Goal: Transaction & Acquisition: Download file/media

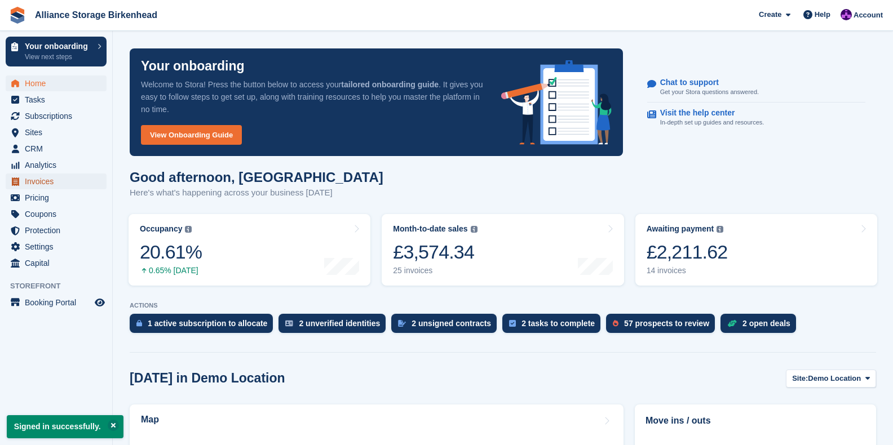
click at [56, 183] on span "Invoices" at bounding box center [59, 182] width 68 height 16
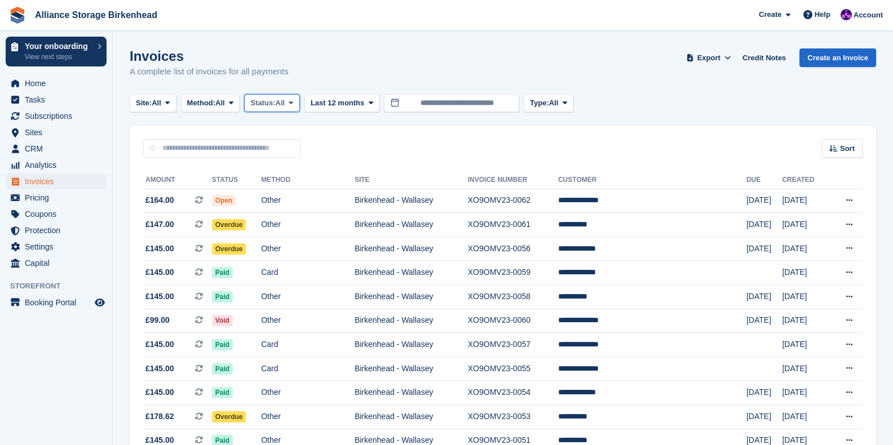
click at [293, 101] on icon at bounding box center [291, 102] width 5 height 7
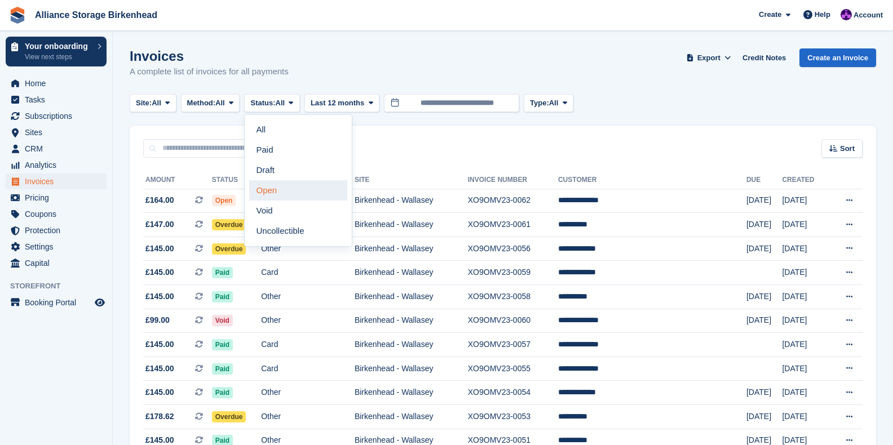
click at [281, 190] on link "Open" at bounding box center [298, 190] width 98 height 20
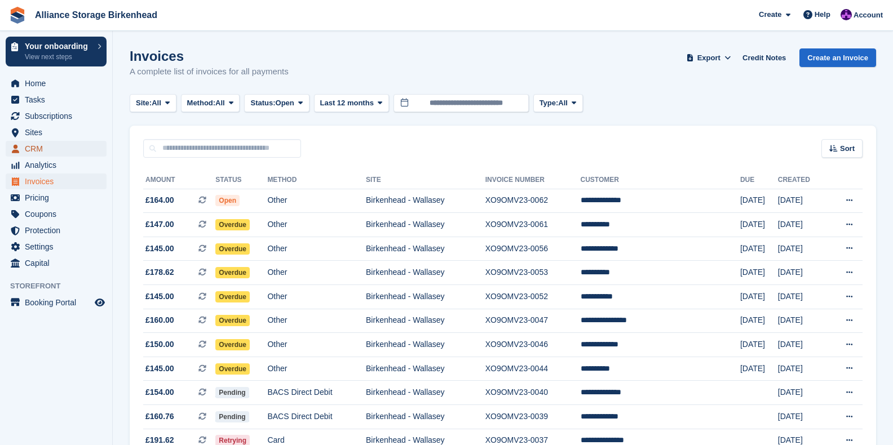
click at [55, 144] on span "CRM" at bounding box center [59, 149] width 68 height 16
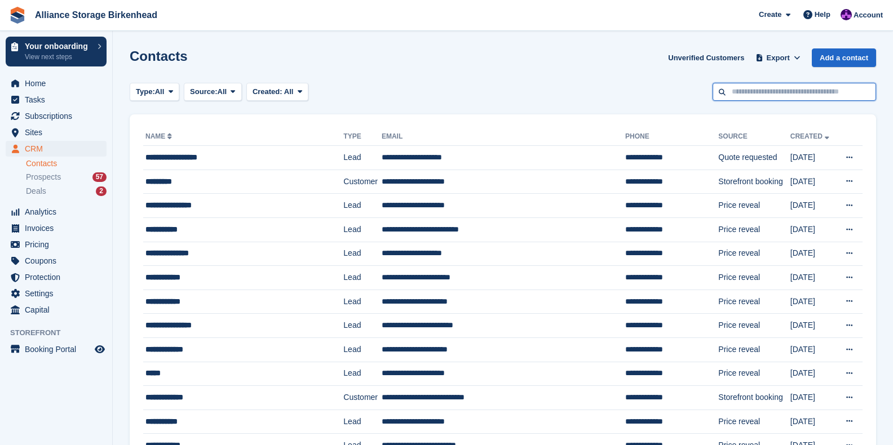
click at [769, 94] on input "text" at bounding box center [793, 92] width 163 height 19
type input "**********"
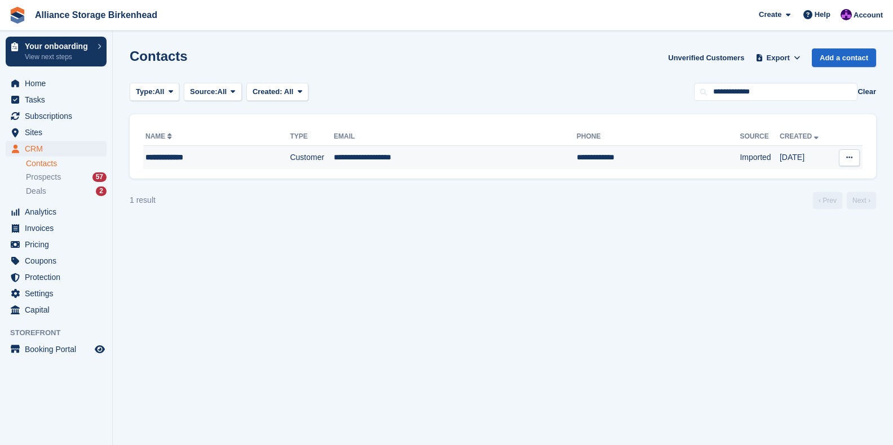
click at [739, 167] on td "Imported" at bounding box center [759, 158] width 40 height 24
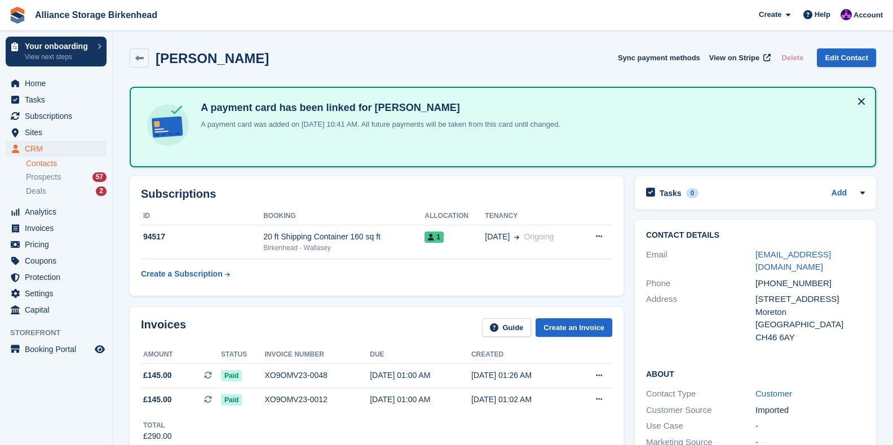
click at [862, 101] on button at bounding box center [861, 101] width 18 height 18
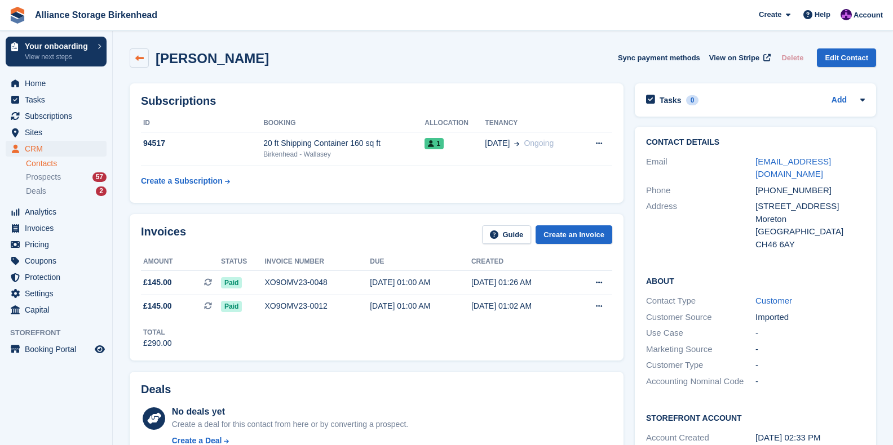
click at [142, 56] on icon at bounding box center [139, 58] width 8 height 8
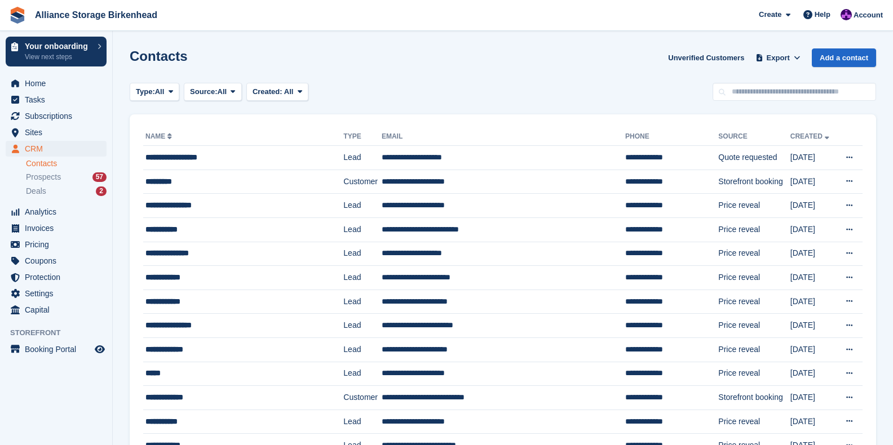
drag, startPoint x: 277, startPoint y: 58, endPoint x: 219, endPoint y: 70, distance: 58.8
click at [277, 58] on div "Contacts Unverified Customers Export Export Contacts Export a CSV of all Contac…" at bounding box center [503, 64] width 746 height 32
click at [44, 230] on span "Invoices" at bounding box center [59, 228] width 68 height 16
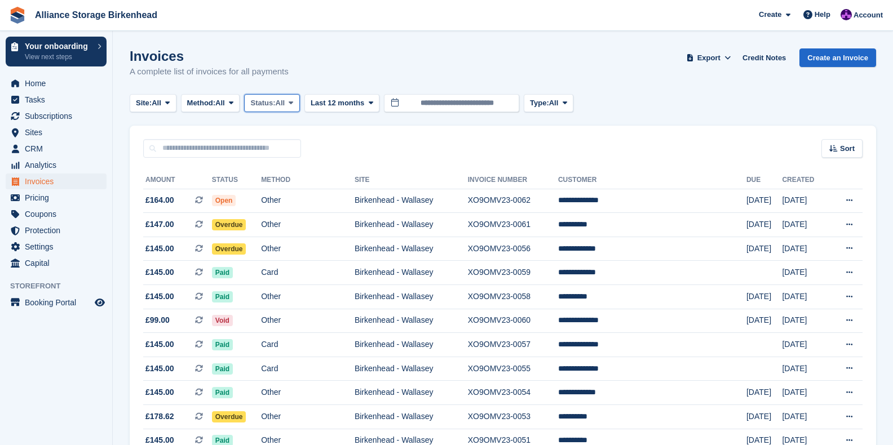
click at [267, 103] on span "Status:" at bounding box center [262, 103] width 25 height 11
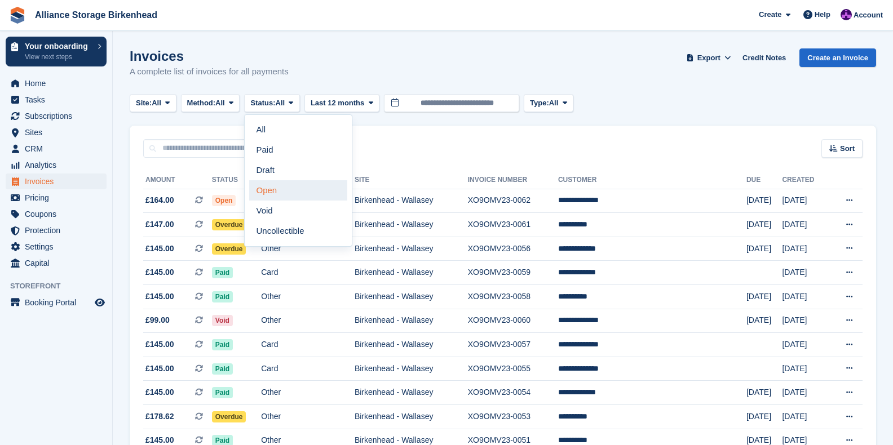
click at [285, 190] on link "Open" at bounding box center [298, 190] width 98 height 20
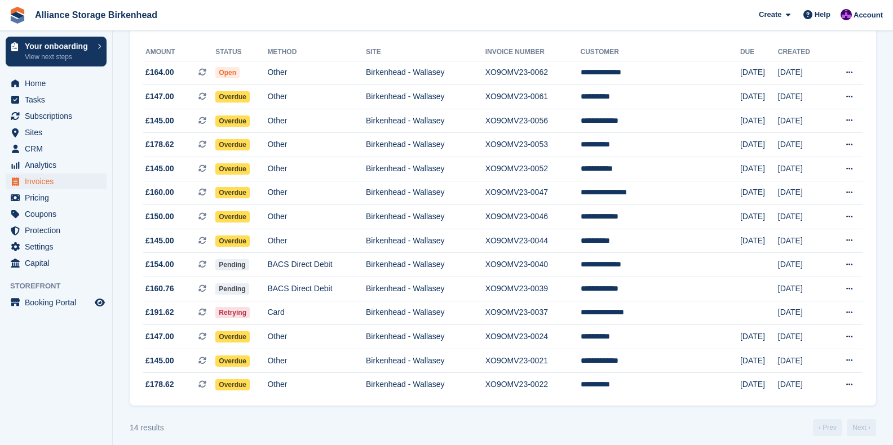
scroll to position [130, 0]
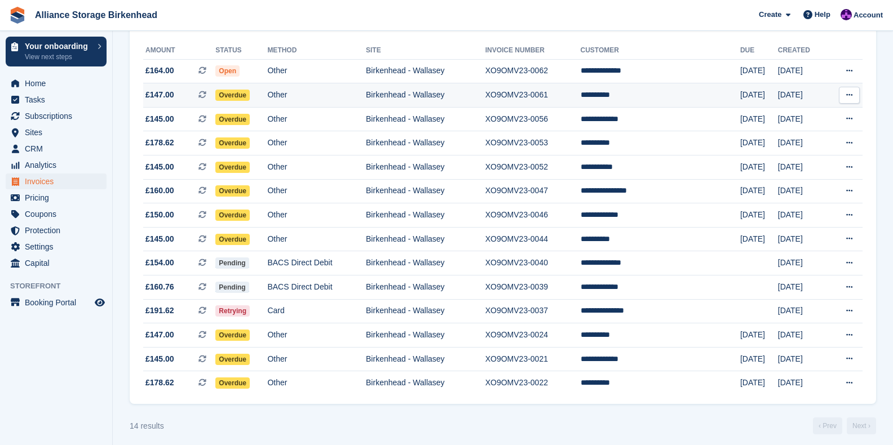
click at [661, 90] on td "**********" at bounding box center [660, 95] width 159 height 24
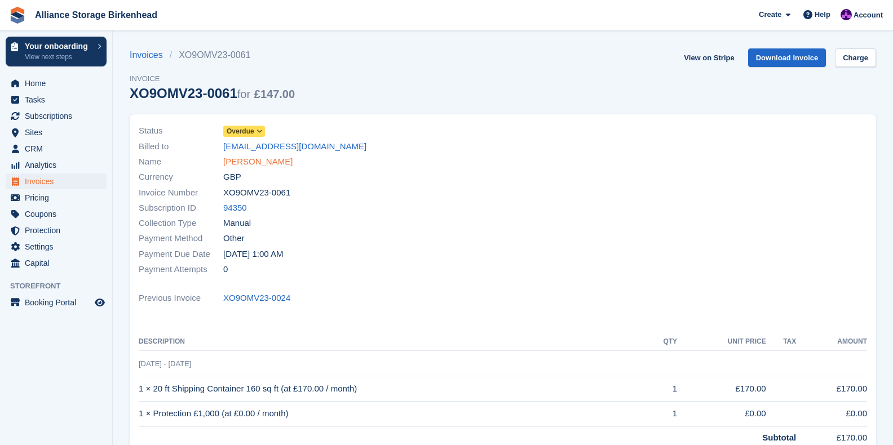
click at [251, 164] on link "Chris Wood" at bounding box center [257, 162] width 69 height 13
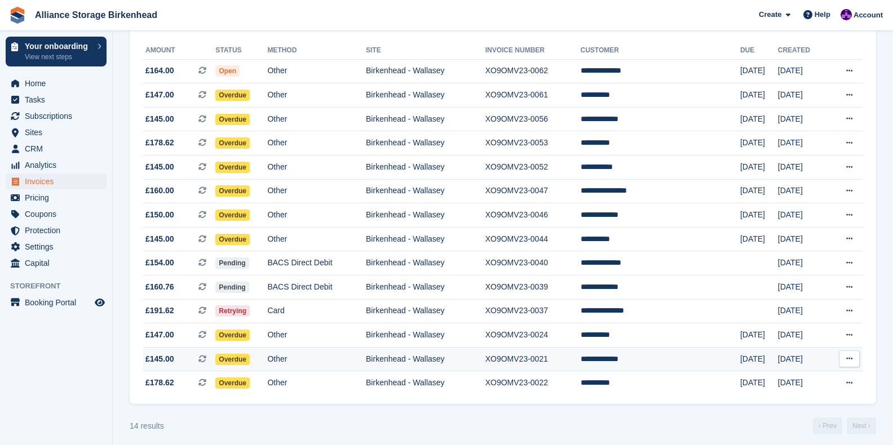
scroll to position [130, 0]
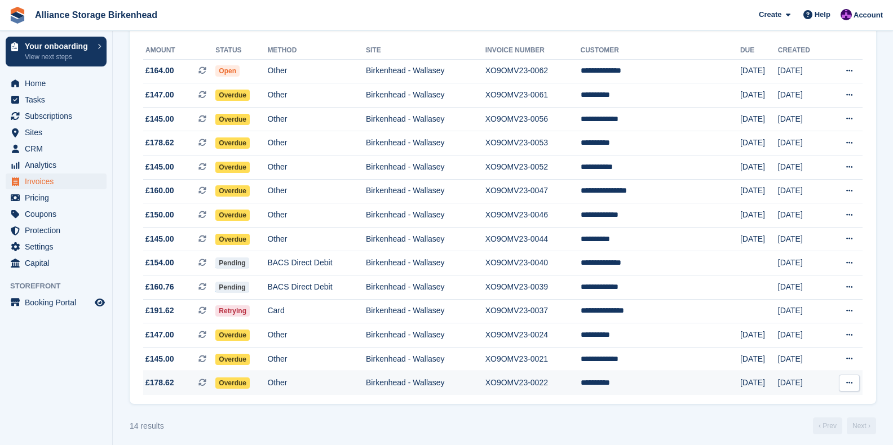
click at [666, 389] on td "**********" at bounding box center [660, 383] width 159 height 24
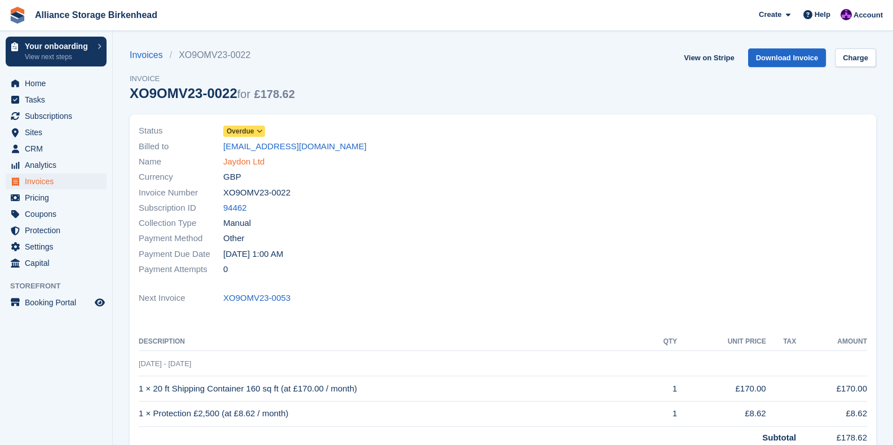
click at [247, 161] on link "Jaydon Ltd" at bounding box center [243, 162] width 41 height 13
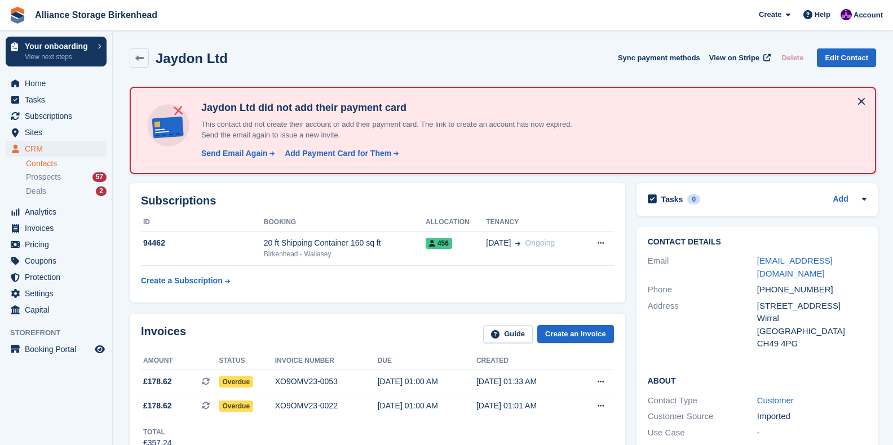
click at [861, 107] on button at bounding box center [861, 101] width 18 height 18
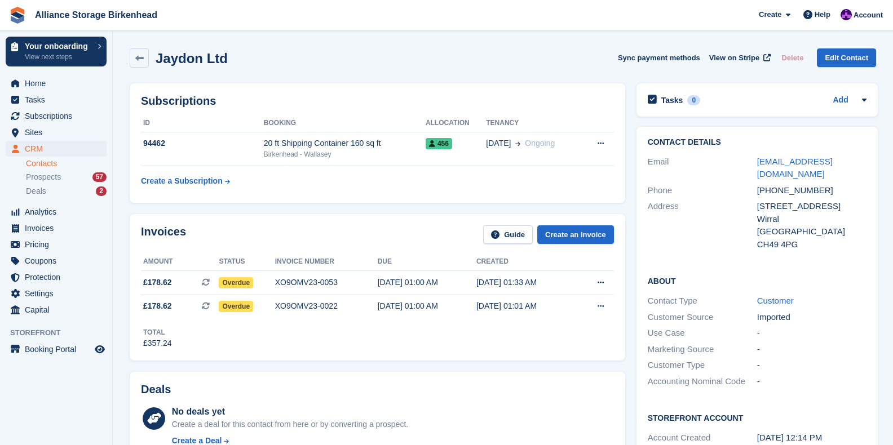
click at [707, 17] on span "Alliance Storage Birkenhead Create Subscription Invoice Contact Deal Discount P…" at bounding box center [446, 15] width 893 height 30
click at [819, 163] on link "[EMAIL_ADDRESS][DOMAIN_NAME]" at bounding box center [795, 168] width 76 height 23
drag, startPoint x: 414, startPoint y: 60, endPoint x: 336, endPoint y: 76, distance: 79.4
click at [414, 60] on div "Jaydon Ltd Sync payment methods View on Stripe Delete Edit Contact" at bounding box center [503, 57] width 746 height 19
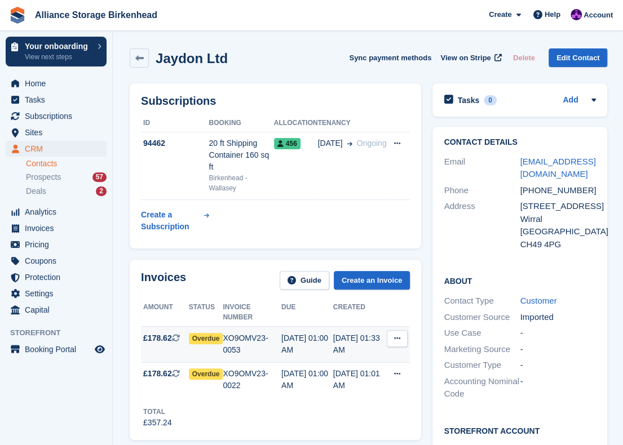
click at [246, 333] on div "XO9OMV23-0053" at bounding box center [252, 345] width 59 height 24
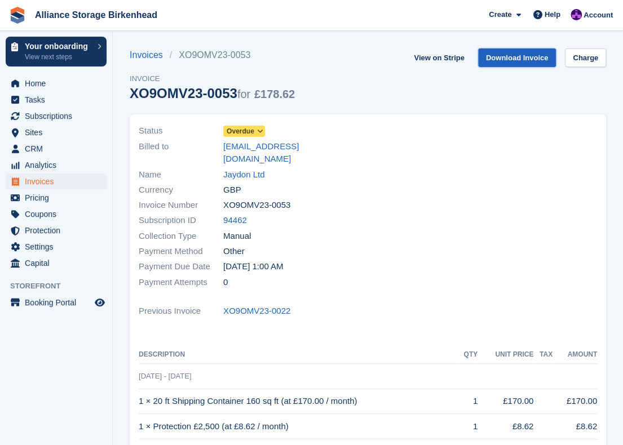
click at [526, 61] on link "Download Invoice" at bounding box center [517, 57] width 78 height 19
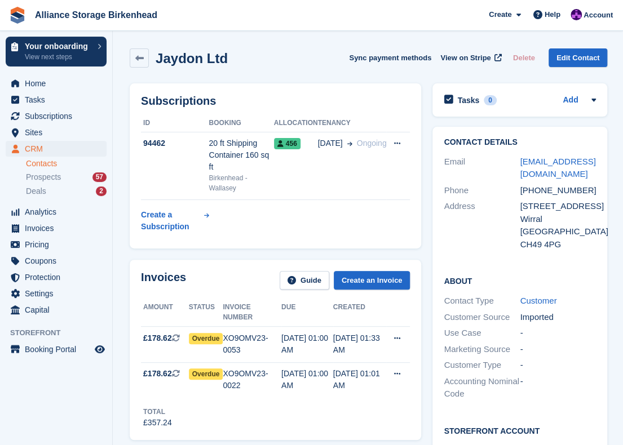
click at [262, 368] on div "XO9OMV23-0022" at bounding box center [252, 380] width 59 height 24
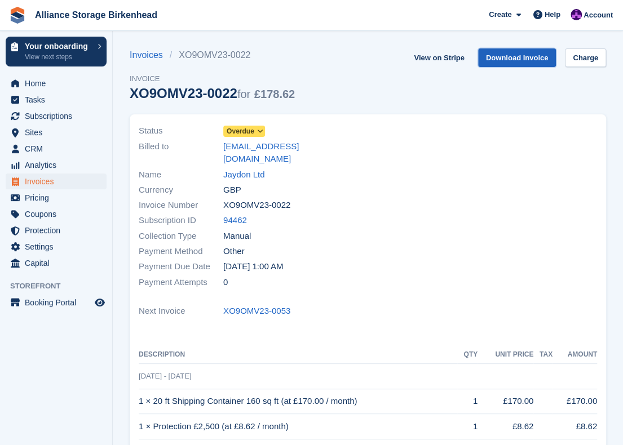
click at [520, 58] on link "Download Invoice" at bounding box center [517, 57] width 78 height 19
click at [521, 61] on link "Download Invoice" at bounding box center [517, 57] width 78 height 19
click at [528, 61] on link "Download Invoice" at bounding box center [517, 57] width 78 height 19
click at [352, 77] on div "Invoices XO9OMV23-0022 Invoice XO9OMV23-0022 for £178.62 View on Stripe Downloa…" at bounding box center [368, 81] width 476 height 66
click at [345, 68] on div "Invoices XO9OMV23-0022 Invoice XO9OMV23-0022 for £178.62 View on Stripe Downloa…" at bounding box center [368, 81] width 476 height 66
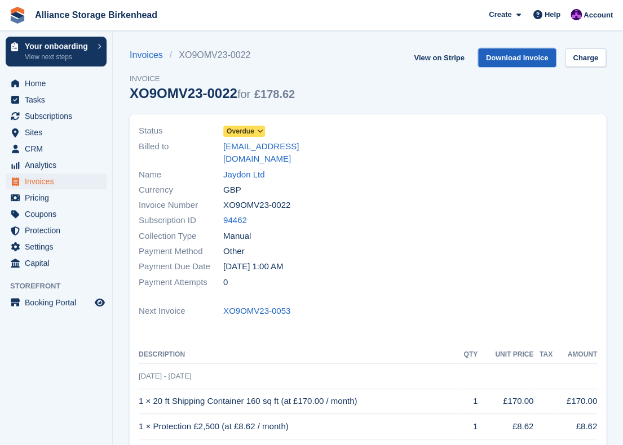
click at [508, 52] on link "Download Invoice" at bounding box center [517, 57] width 78 height 19
click at [325, 99] on div "Invoices XO9OMV23-0022 Invoice XO9OMV23-0022 for £178.62 View on Stripe Downloa…" at bounding box center [368, 81] width 476 height 66
click at [354, 60] on div "Invoices XO9OMV23-0022 Invoice XO9OMV23-0022 for £178.62 View on Stripe Downloa…" at bounding box center [368, 81] width 476 height 66
click at [597, 22] on div "Account" at bounding box center [593, 16] width 50 height 20
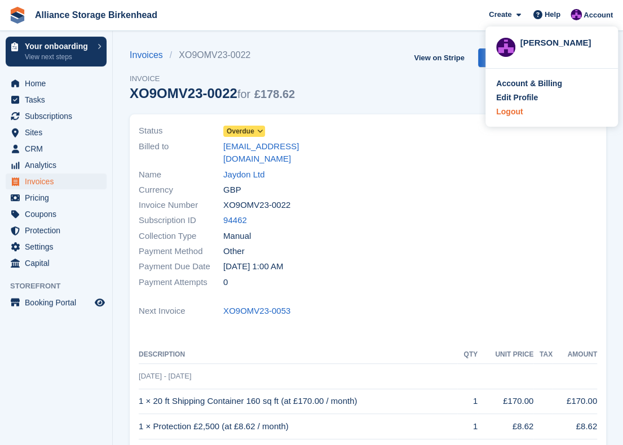
click at [509, 113] on div "Logout" at bounding box center [509, 112] width 26 height 12
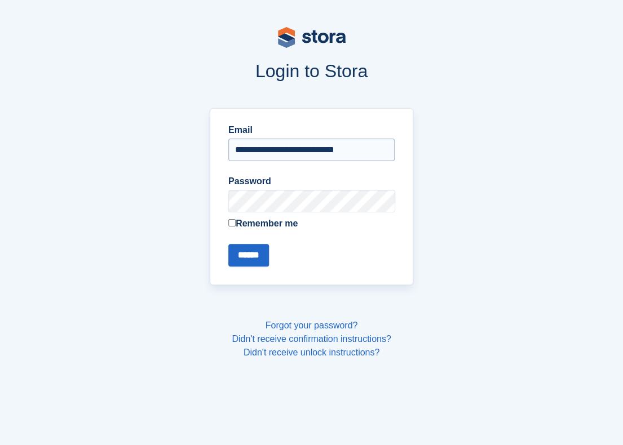
click at [374, 148] on input "**********" at bounding box center [311, 150] width 166 height 23
type input "**********"
click at [247, 260] on input "******" at bounding box center [248, 255] width 41 height 23
